Goal: Task Accomplishment & Management: Manage account settings

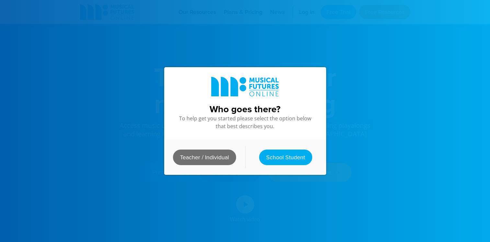
click at [215, 159] on link "Teacher / Individual" at bounding box center [204, 157] width 63 height 16
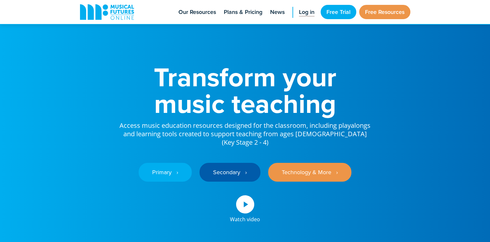
click at [304, 16] on span "Log in" at bounding box center [307, 12] width 16 height 9
click at [388, 10] on link "Free Resources" at bounding box center [384, 12] width 51 height 14
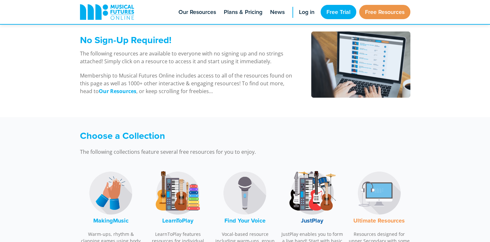
scroll to position [94, 0]
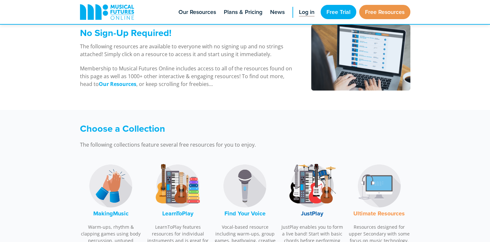
click at [311, 10] on span "Log in" at bounding box center [307, 12] width 16 height 9
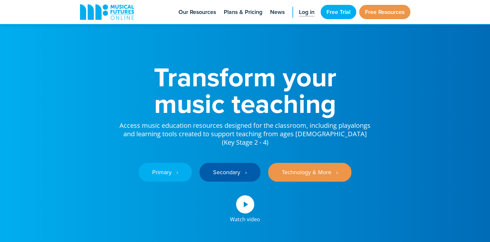
click at [305, 11] on span "Log in" at bounding box center [307, 12] width 16 height 9
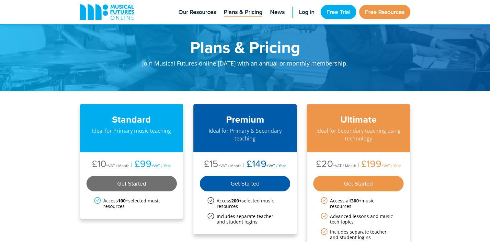
click at [146, 186] on div "Get Started" at bounding box center [131, 184] width 91 height 16
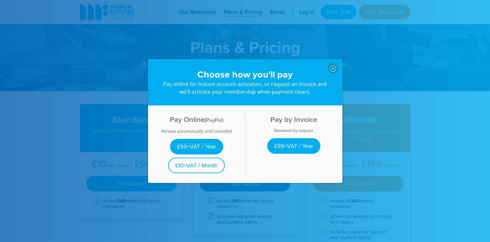
click at [330, 62] on div "Choose how you'll pay Pay online for instant account activation, or request an …" at bounding box center [245, 82] width 194 height 46
click at [329, 61] on div "Choose how you'll pay Pay online for instant account activation, or request an …" at bounding box center [245, 82] width 194 height 46
click at [330, 65] on icon at bounding box center [333, 68] width 6 height 6
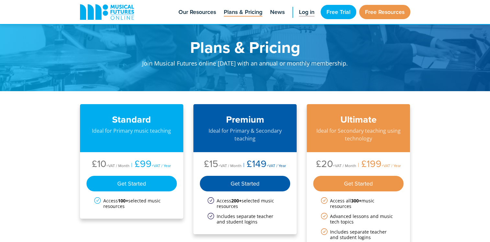
click at [310, 9] on span "Log in" at bounding box center [307, 12] width 16 height 9
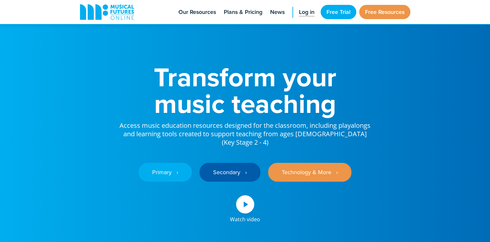
click at [306, 19] on link "Log in" at bounding box center [307, 12] width 22 height 24
